Goal: Transaction & Acquisition: Book appointment/travel/reservation

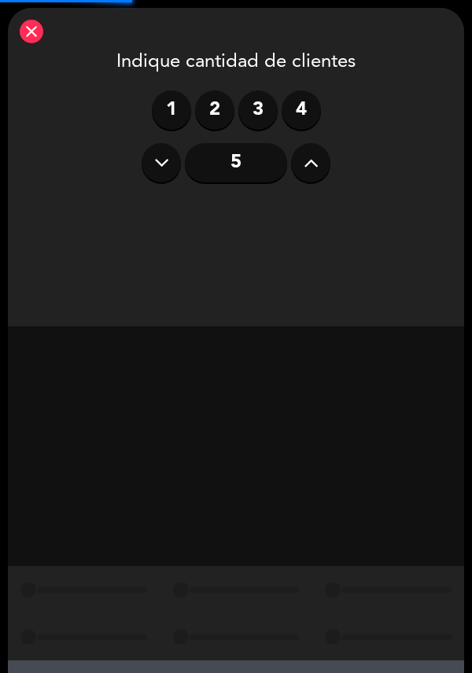
scroll to position [20, 0]
click at [310, 151] on icon at bounding box center [311, 163] width 15 height 24
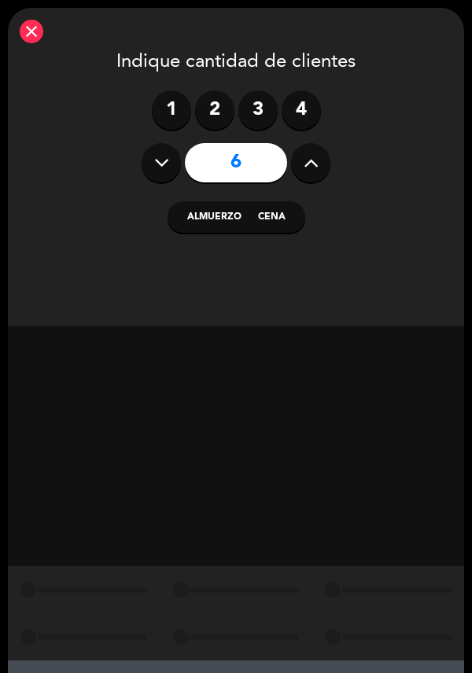
click at [300, 147] on button at bounding box center [310, 162] width 39 height 39
type input "7"
click at [275, 205] on button "Cena" at bounding box center [277, 216] width 56 height 31
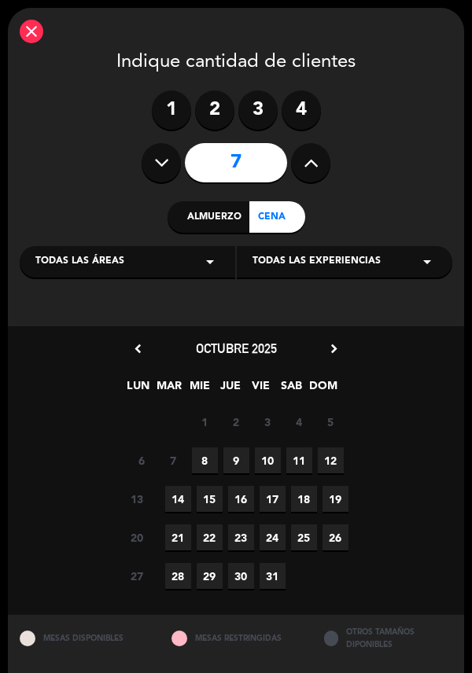
click at [207, 451] on span "8" at bounding box center [205, 461] width 26 height 26
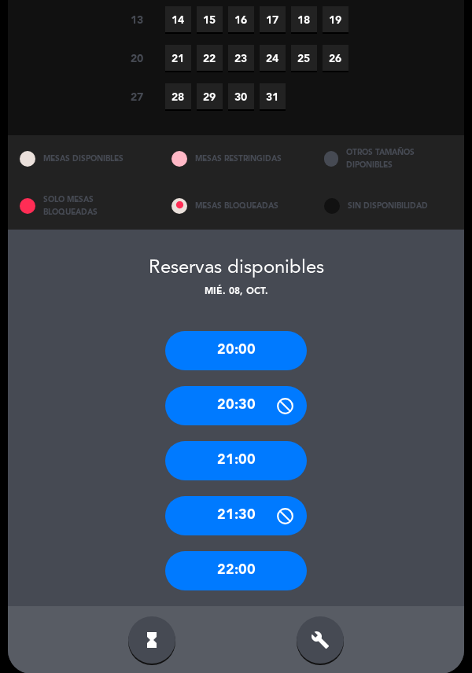
click at [262, 551] on div "22:00" at bounding box center [236, 570] width 142 height 39
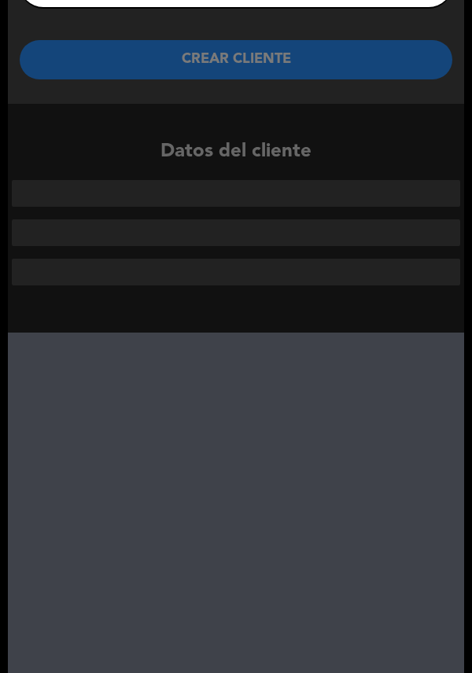
scroll to position [0, 0]
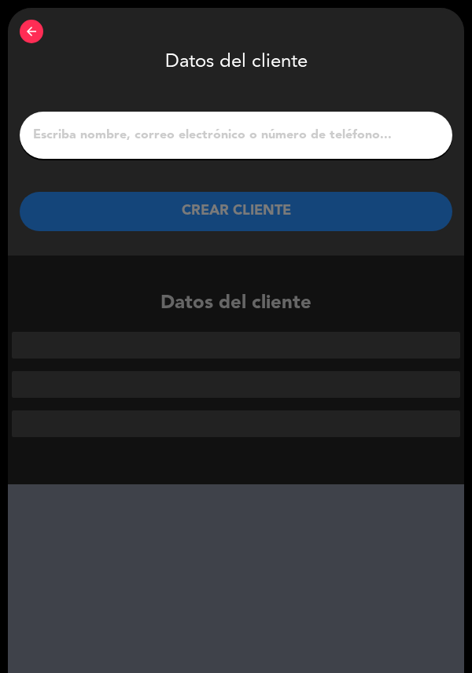
click at [302, 136] on input "1" at bounding box center [235, 135] width 409 height 22
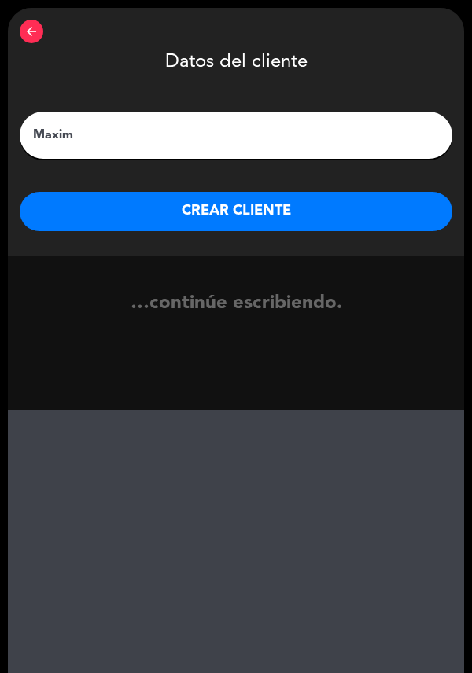
type input "Maximo"
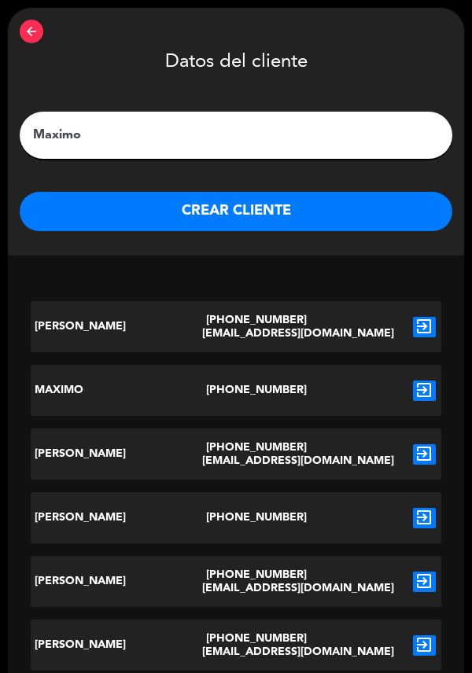
click at [70, 219] on button "CREAR CLIENTE" at bounding box center [236, 211] width 433 height 39
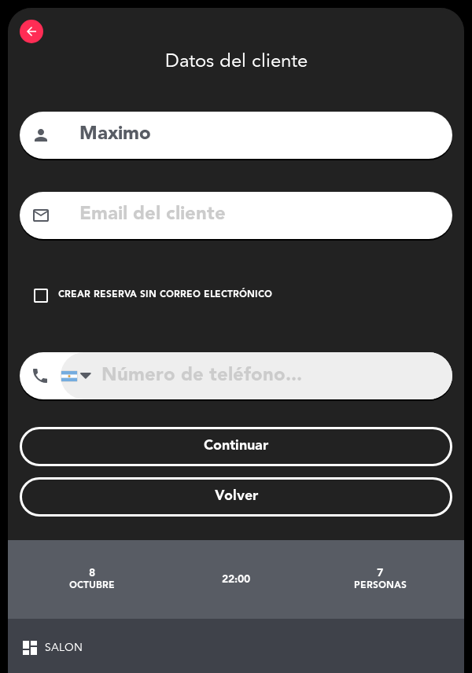
click at [254, 379] on input "tel" at bounding box center [257, 375] width 392 height 47
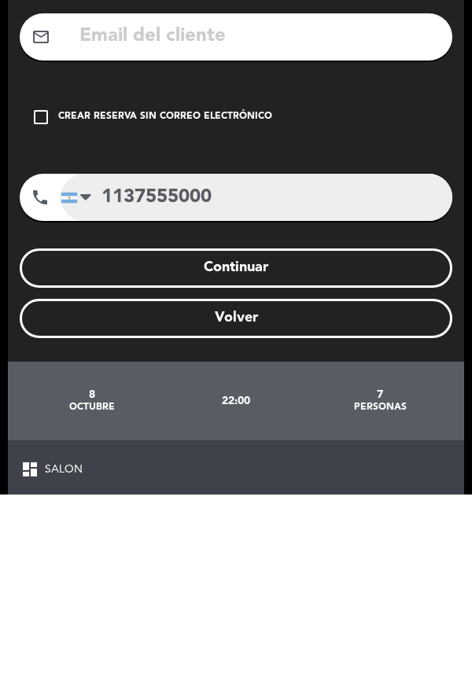
type input "1137555000"
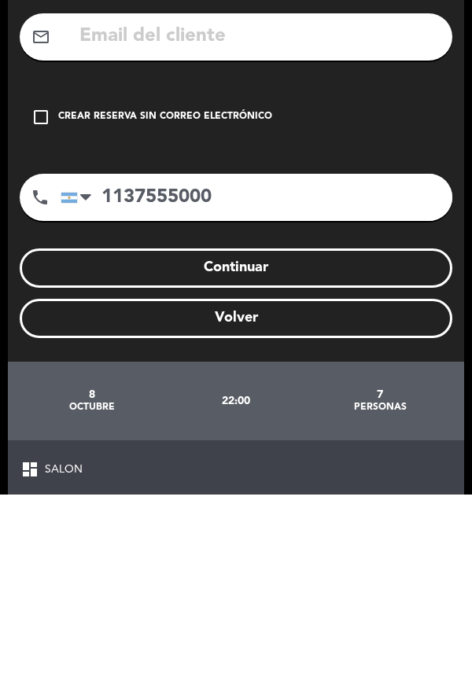
click at [357, 457] on button "Continuar" at bounding box center [236, 446] width 433 height 39
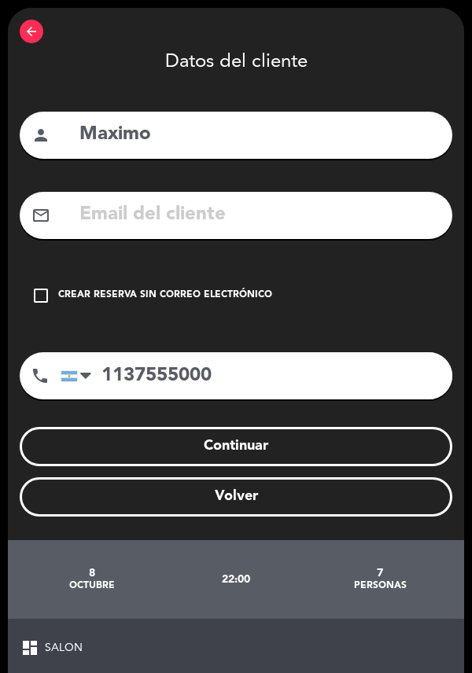
scroll to position [40, 0]
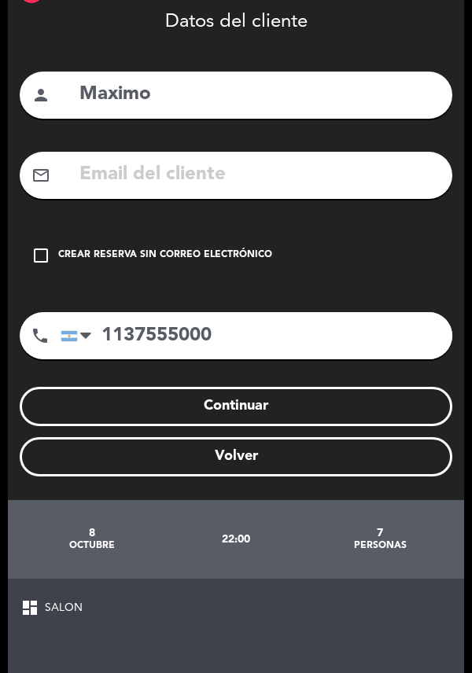
click at [299, 414] on button "Continuar" at bounding box center [236, 406] width 433 height 39
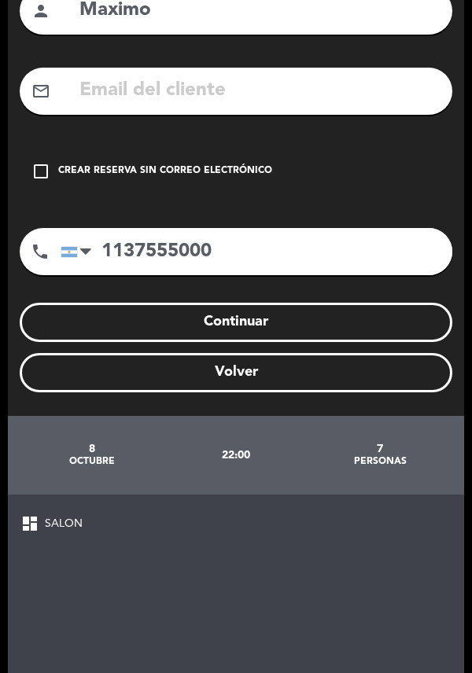
scroll to position [120, 0]
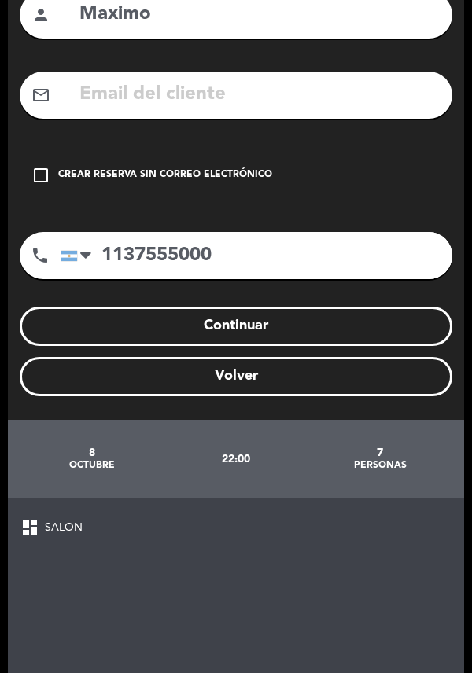
click at [32, 166] on icon "check_box_outline_blank" at bounding box center [40, 175] width 19 height 19
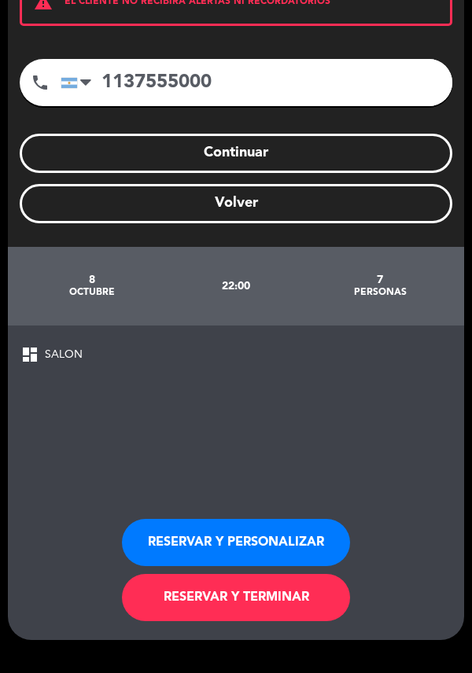
scroll to position [359, 0]
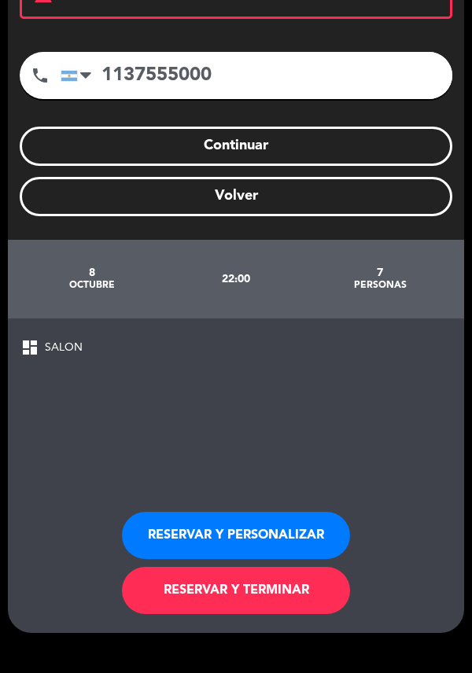
click at [282, 567] on button "RESERVAR Y TERMINAR" at bounding box center [236, 590] width 228 height 47
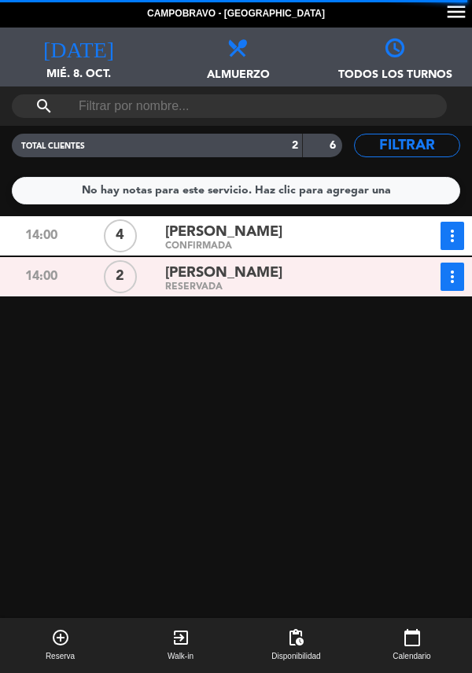
scroll to position [0, 0]
click at [233, 61] on span "Almuerzo" at bounding box center [235, 68] width 157 height 24
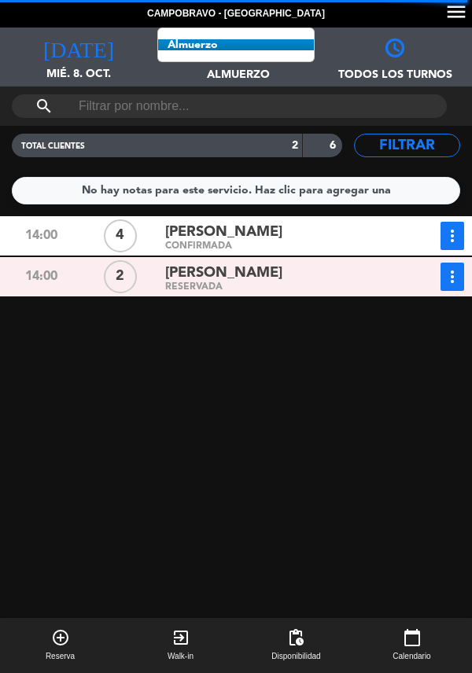
click at [208, 46] on span "Almuerzo Todos los servicios Almuerzo Cena" at bounding box center [235, 57] width 157 height 59
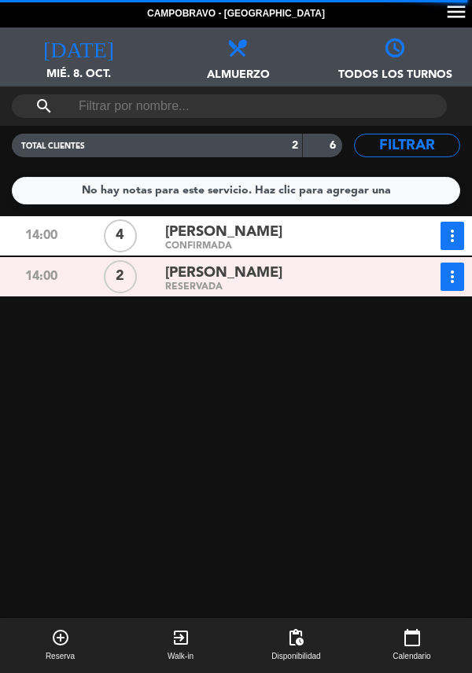
click at [249, 53] on span at bounding box center [235, 42] width 157 height 28
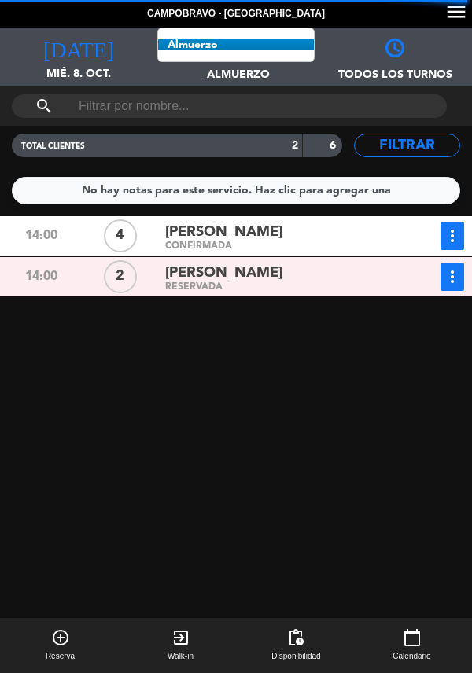
click at [219, 47] on span "Almuerzo Todos los servicios Almuerzo Cena" at bounding box center [235, 57] width 157 height 59
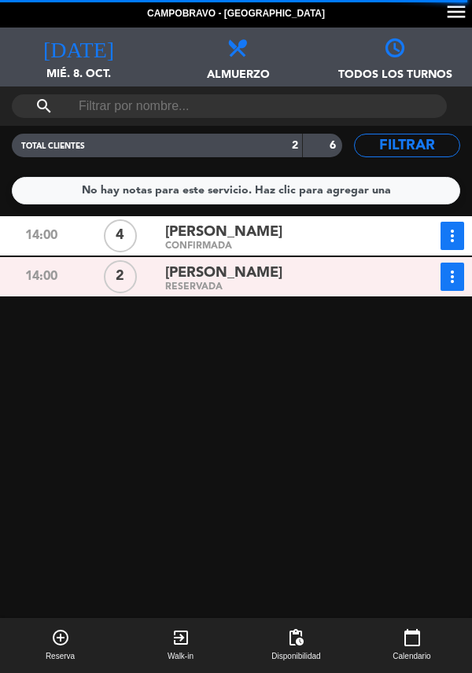
click at [252, 76] on span "Almuerzo" at bounding box center [235, 68] width 157 height 24
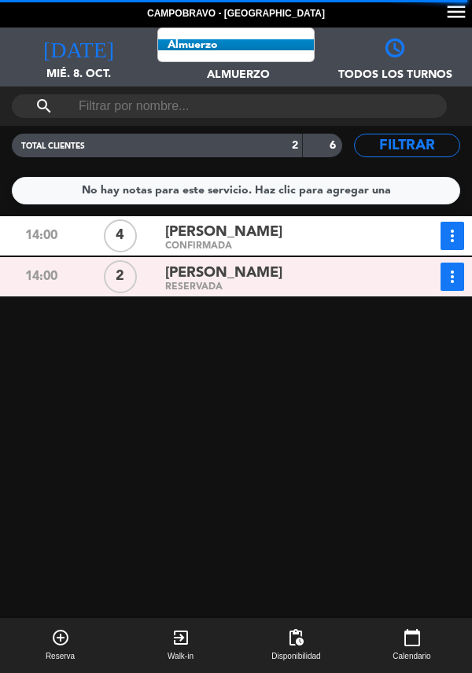
click at [213, 46] on span "Almuerzo Todos los servicios Almuerzo Cena" at bounding box center [235, 57] width 157 height 59
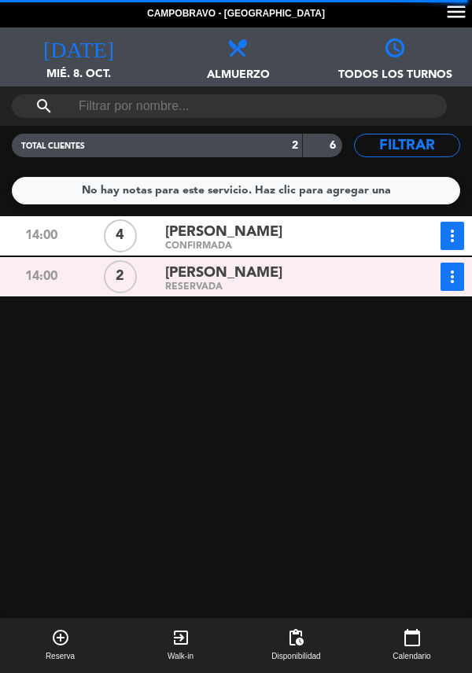
click at [226, 68] on span "Almuerzo" at bounding box center [235, 68] width 157 height 24
